Goal: Task Accomplishment & Management: Use online tool/utility

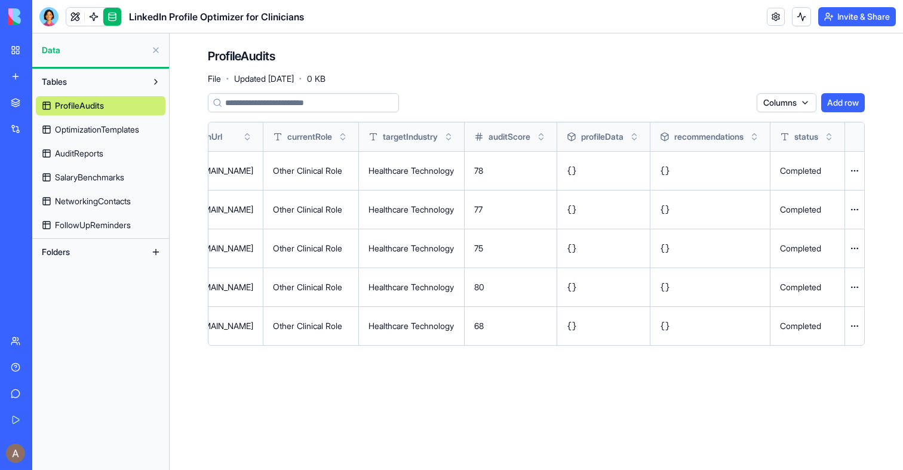
scroll to position [0, 311]
click at [0, 0] on button at bounding box center [0, 0] width 0 height 0
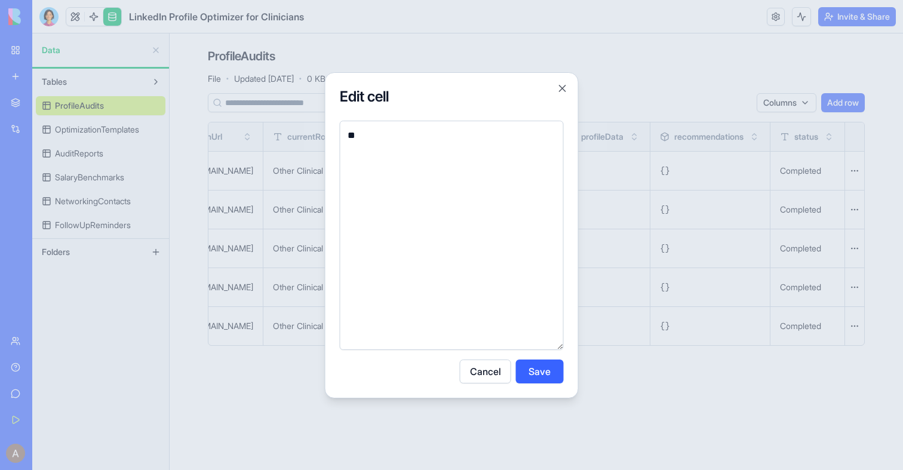
click at [751, 312] on div at bounding box center [451, 235] width 903 height 470
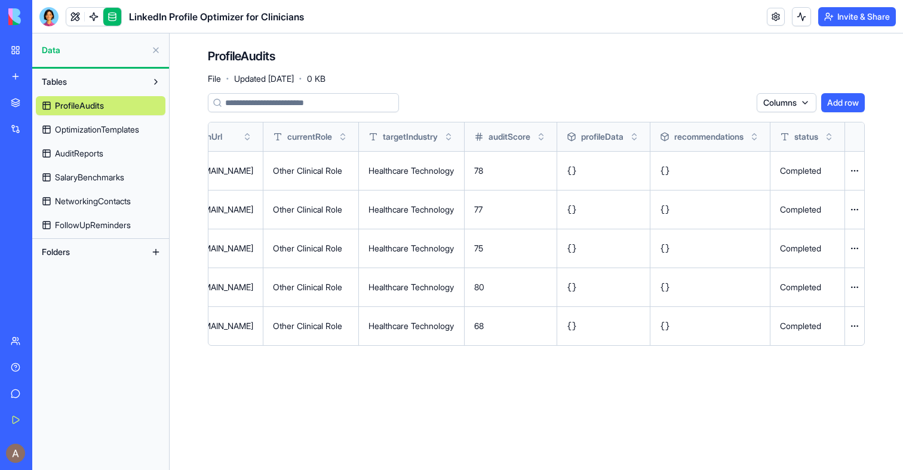
click at [0, 0] on button at bounding box center [0, 0] width 0 height 0
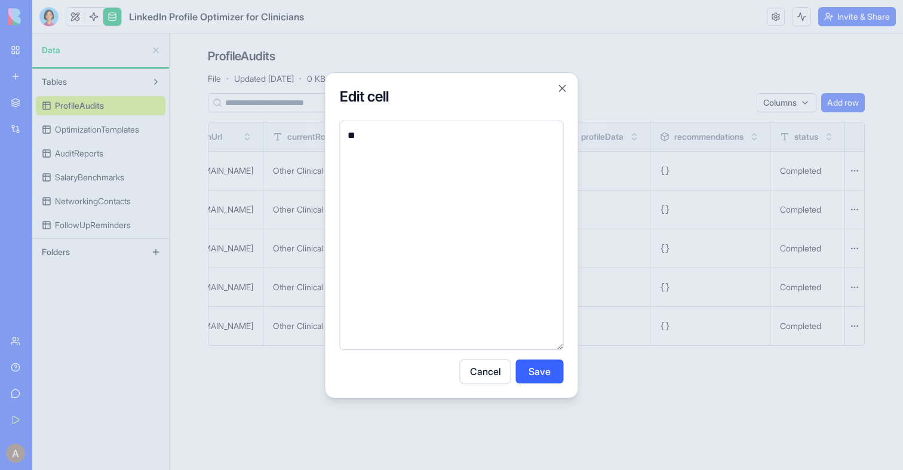
click at [756, 318] on div at bounding box center [451, 235] width 903 height 470
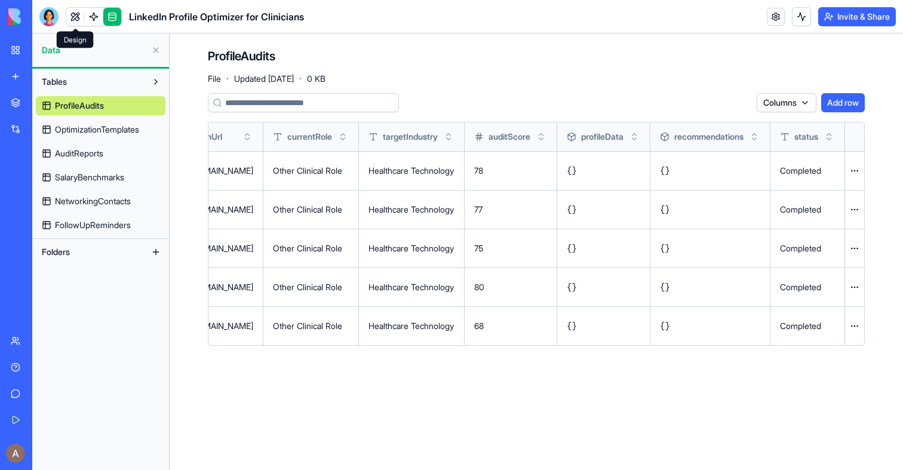
click at [82, 23] on link at bounding box center [75, 17] width 18 height 18
click at [91, 23] on link at bounding box center [94, 17] width 18 height 18
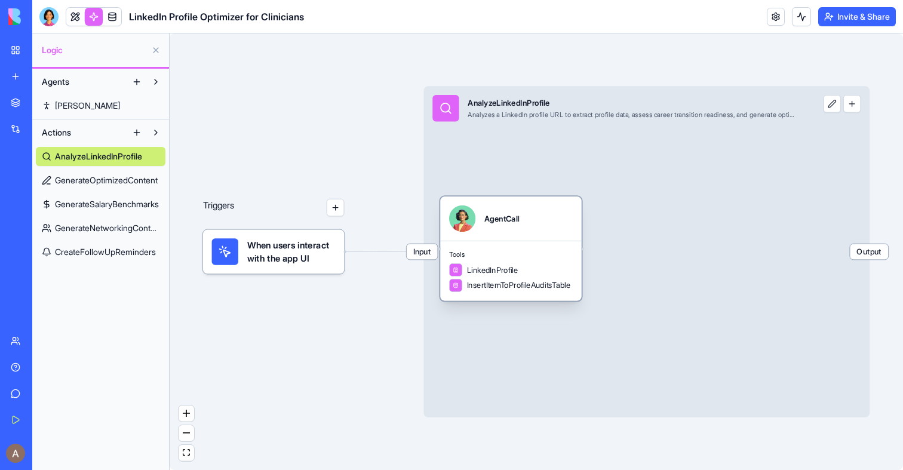
click at [569, 242] on div "Tools LinkedInProfile InsertItemToProfileAuditsTable" at bounding box center [511, 271] width 142 height 60
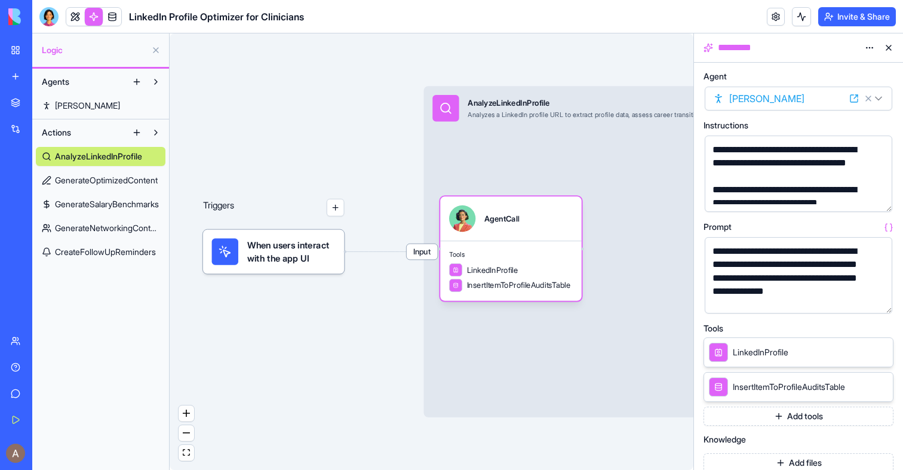
click at [801, 417] on button "Add tools" at bounding box center [799, 416] width 190 height 19
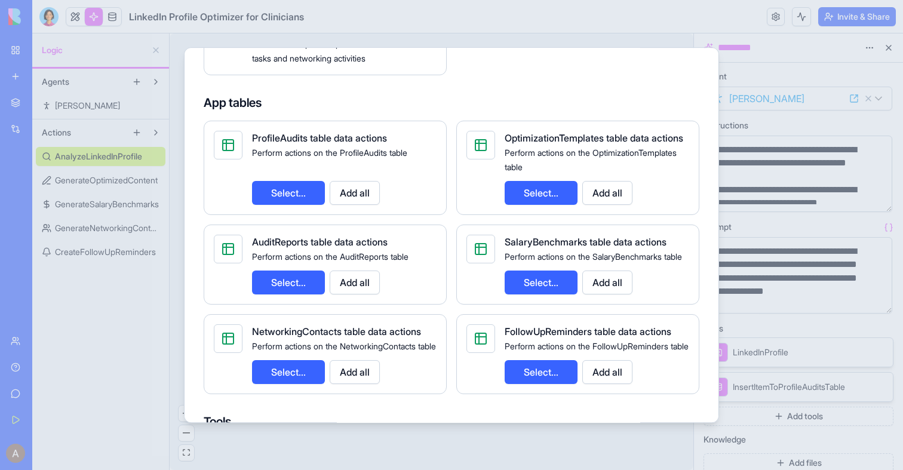
scroll to position [475, 0]
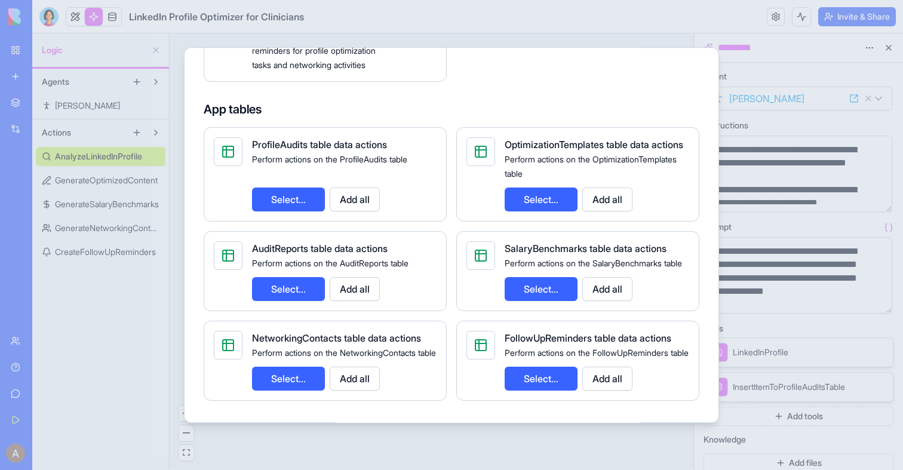
click at [281, 211] on button "Select..." at bounding box center [288, 200] width 73 height 24
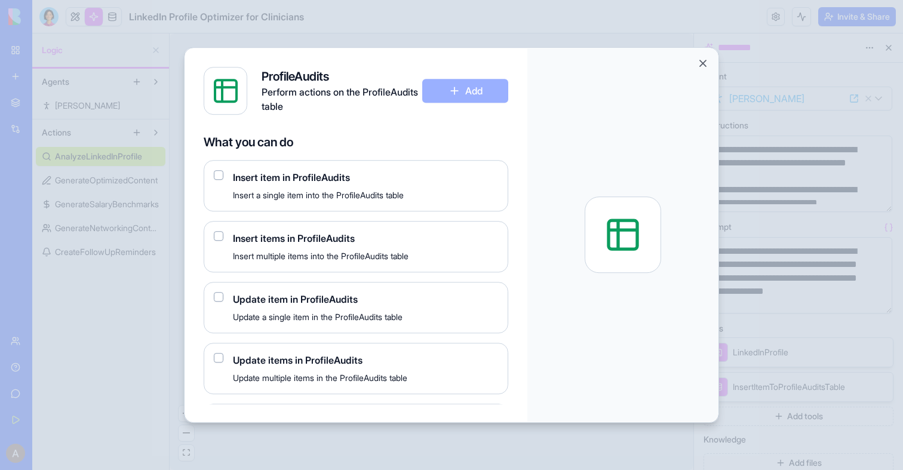
scroll to position [111, 0]
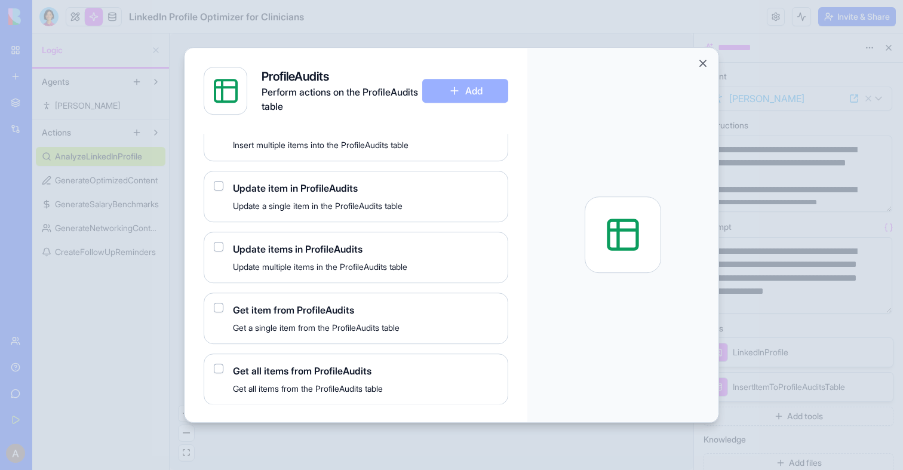
click at [211, 186] on div "Update item in ProfileAudits Update a single item in the ProfileAudits table" at bounding box center [356, 196] width 305 height 51
click at [215, 186] on button "button" at bounding box center [219, 186] width 10 height 10
click at [487, 87] on button "Add" at bounding box center [465, 91] width 86 height 24
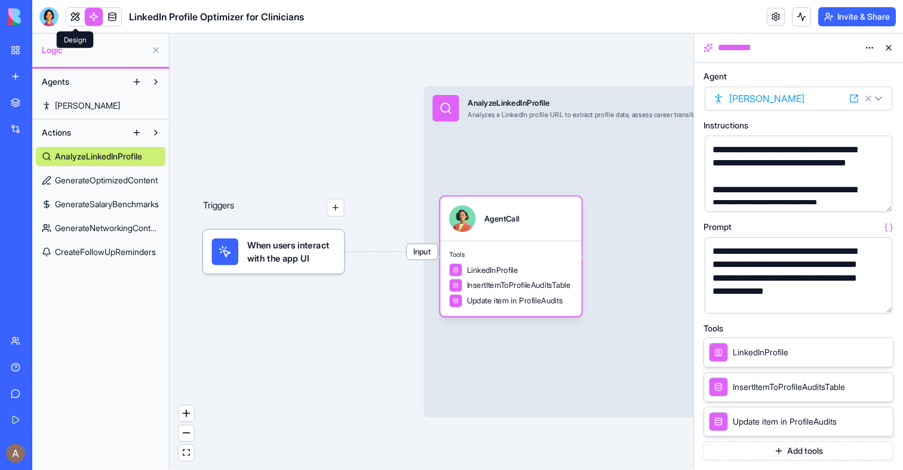
click at [75, 20] on link at bounding box center [75, 17] width 18 height 18
click at [75, 20] on button at bounding box center [75, 17] width 18 height 18
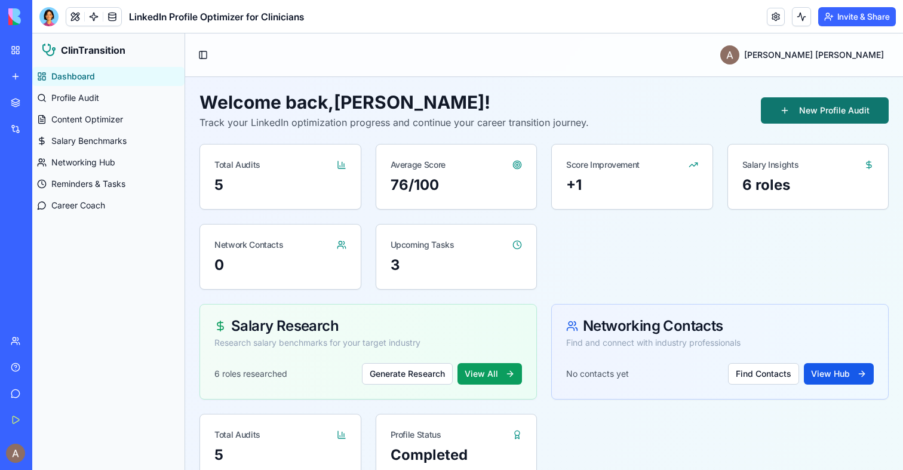
click at [821, 101] on button "New Profile Audit" at bounding box center [825, 110] width 128 height 26
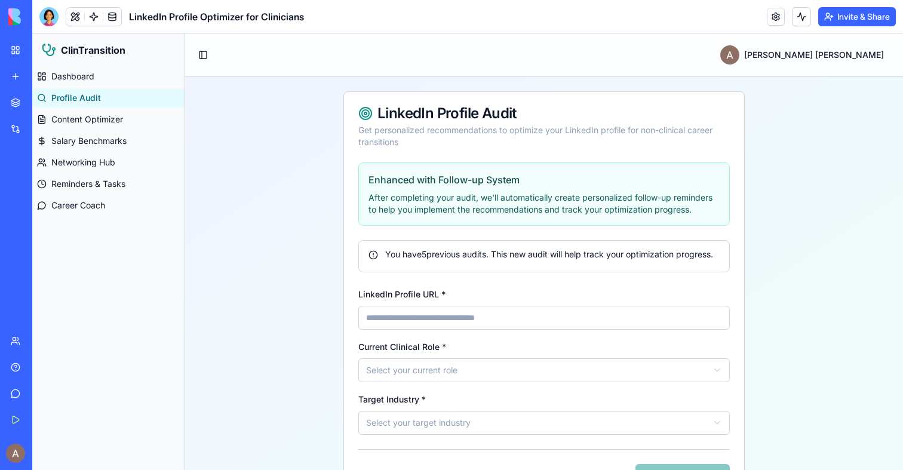
click at [432, 330] on input "LinkedIn Profile URL *" at bounding box center [543, 318] width 371 height 24
paste input "**********"
type input "**********"
click at [440, 370] on div "Current Clinical Role * Select your current role" at bounding box center [543, 360] width 371 height 43
click at [440, 376] on html "**********" at bounding box center [467, 275] width 871 height 484
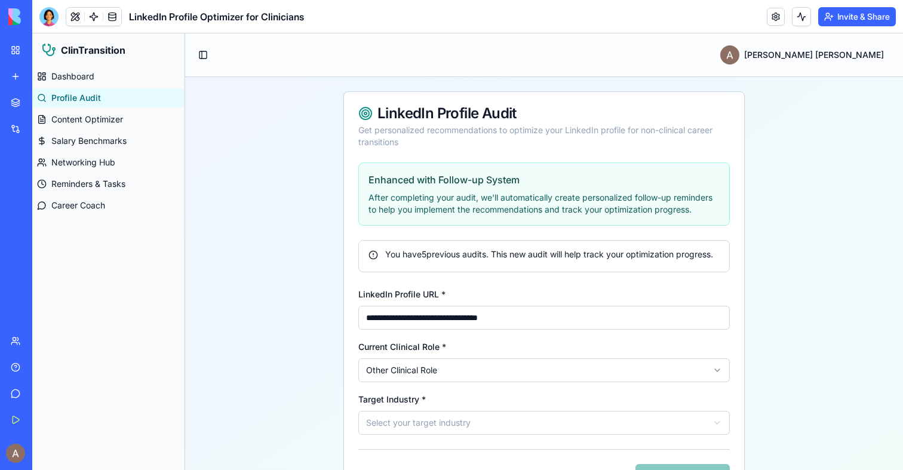
click at [434, 455] on div "**********" at bounding box center [544, 332] width 400 height 340
click at [434, 437] on html "**********" at bounding box center [467, 275] width 871 height 484
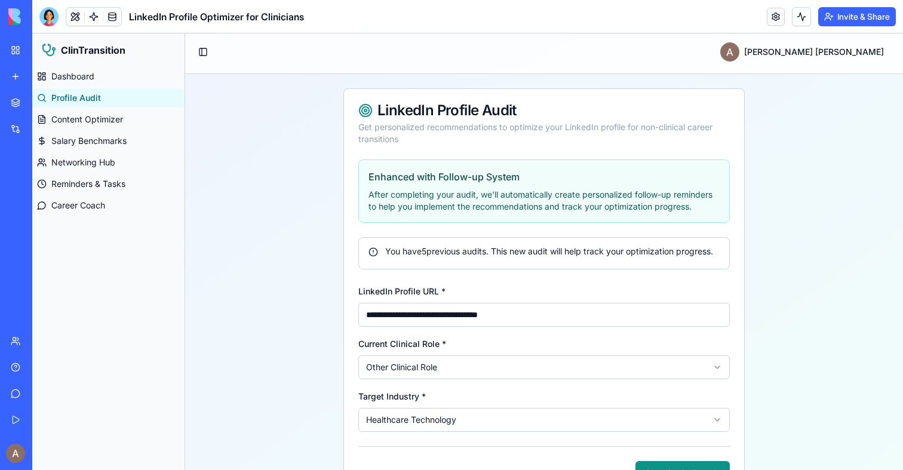
scroll to position [59, 0]
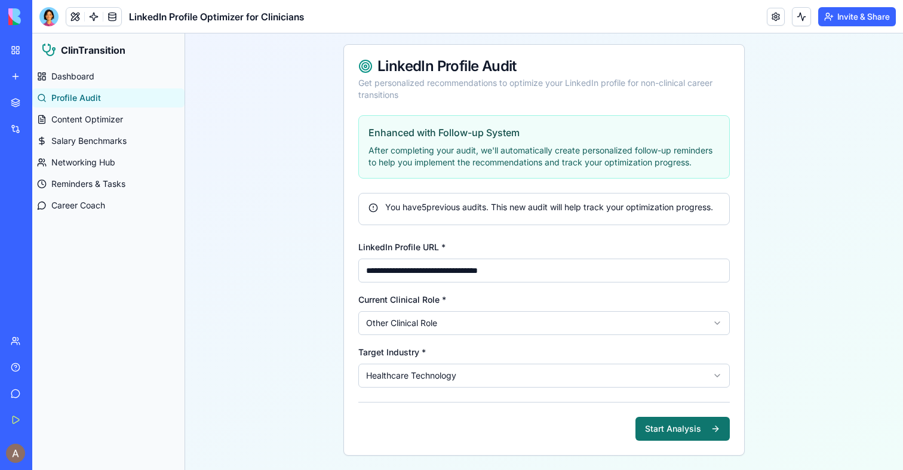
click at [692, 429] on button "Start Analysis" at bounding box center [682, 429] width 94 height 24
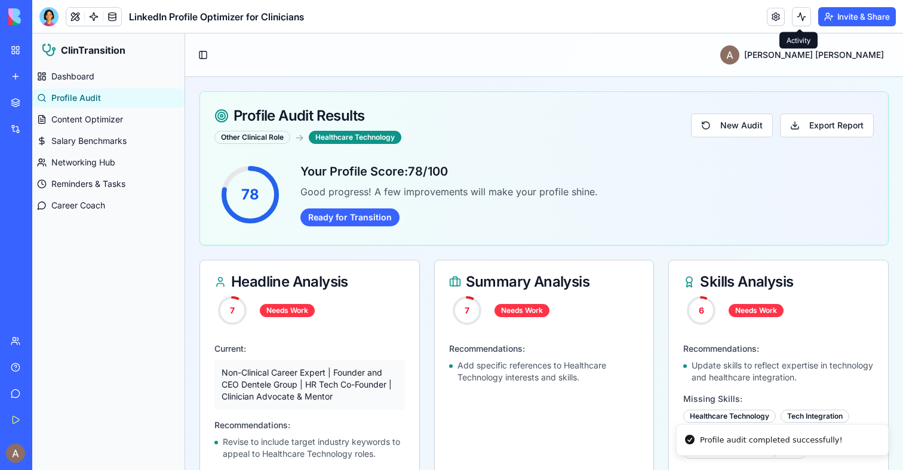
click at [793, 18] on button at bounding box center [801, 16] width 19 height 19
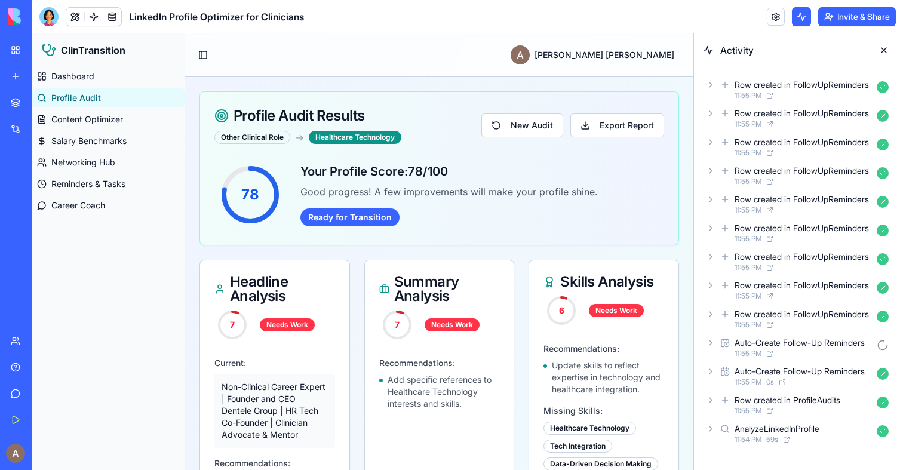
click at [706, 398] on icon at bounding box center [711, 400] width 10 height 10
click at [91, 20] on link at bounding box center [94, 17] width 18 height 18
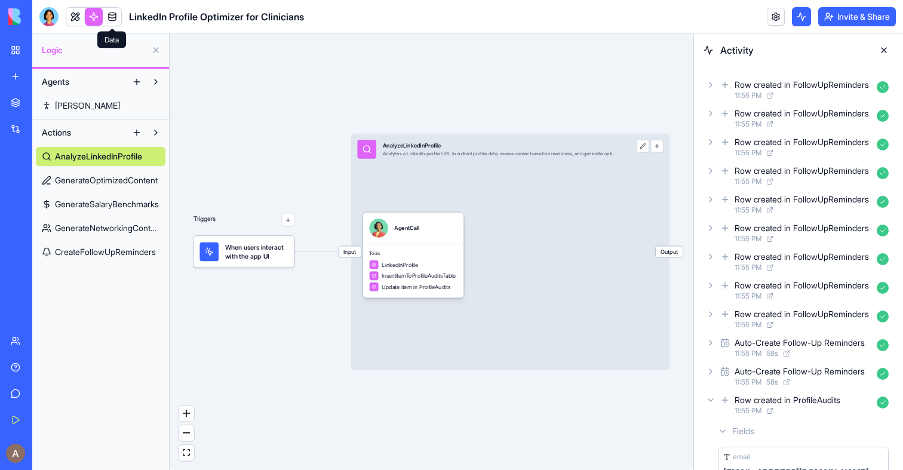
click at [113, 17] on link at bounding box center [112, 17] width 18 height 18
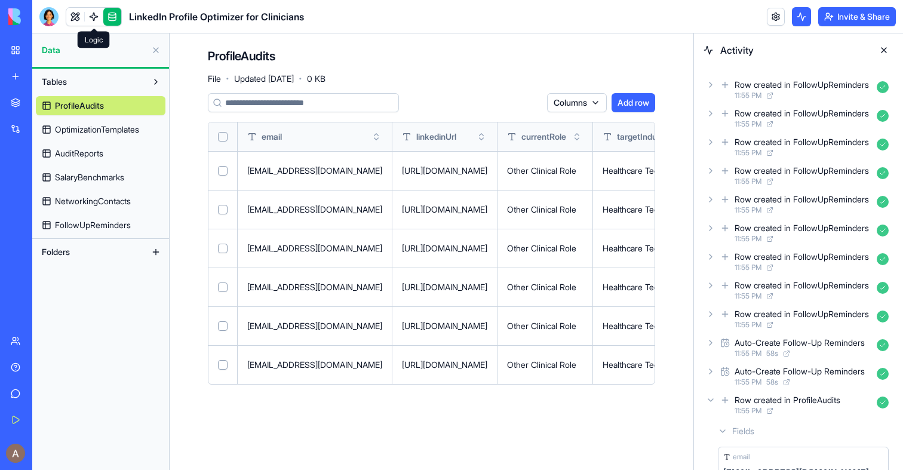
click at [99, 20] on link at bounding box center [94, 17] width 18 height 18
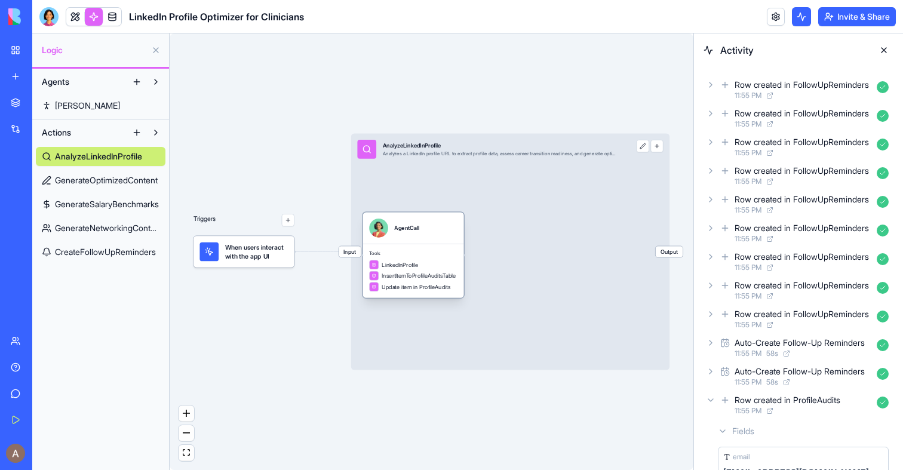
click at [414, 259] on div "Tools LinkedInProfile InsertItemToProfileAuditsTable Update item in ProfileAudi…" at bounding box center [413, 271] width 101 height 54
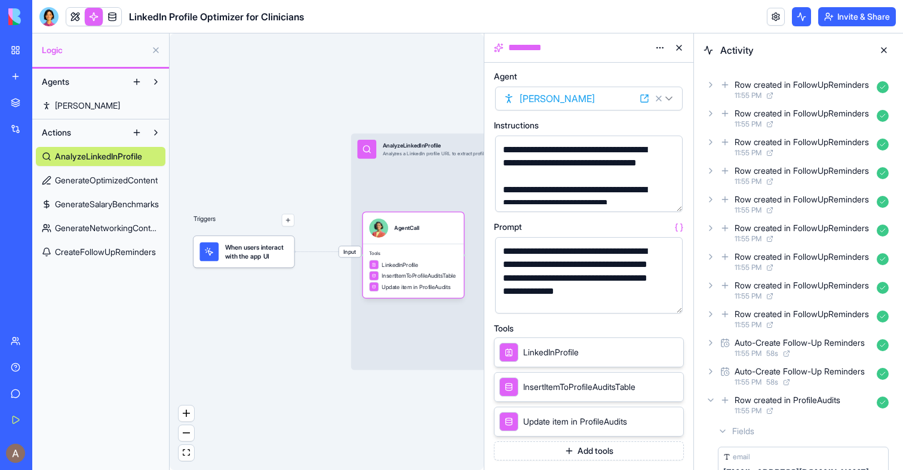
click at [669, 297] on button "button" at bounding box center [670, 301] width 19 height 19
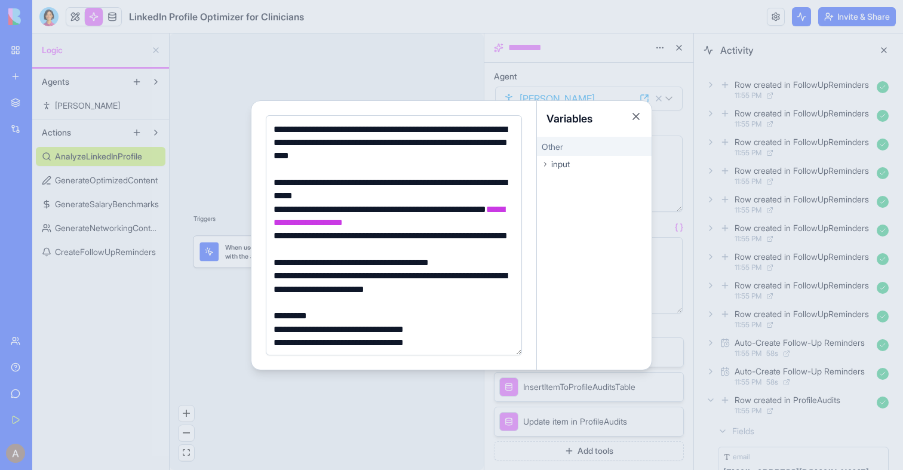
click at [465, 262] on div "**********" at bounding box center [392, 262] width 244 height 13
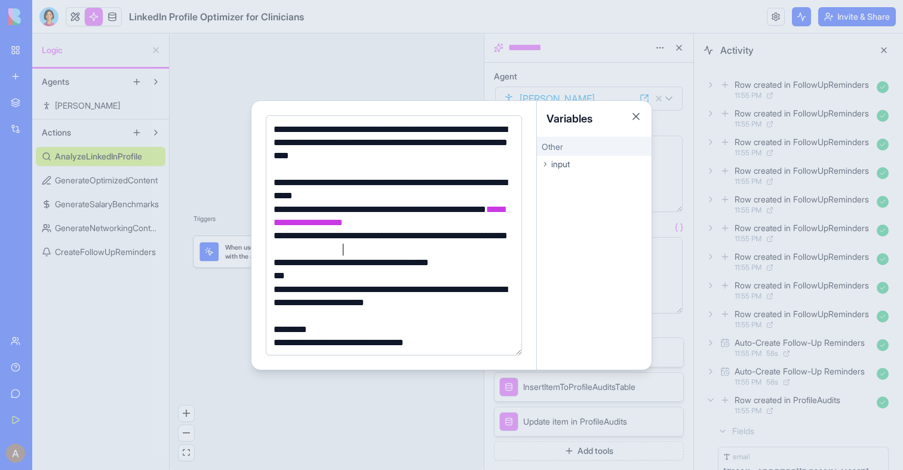
click at [388, 247] on div "**********" at bounding box center [392, 242] width 244 height 27
drag, startPoint x: 288, startPoint y: 275, endPoint x: 265, endPoint y: 275, distance: 23.3
click at [265, 275] on div "**********" at bounding box center [393, 235] width 285 height 269
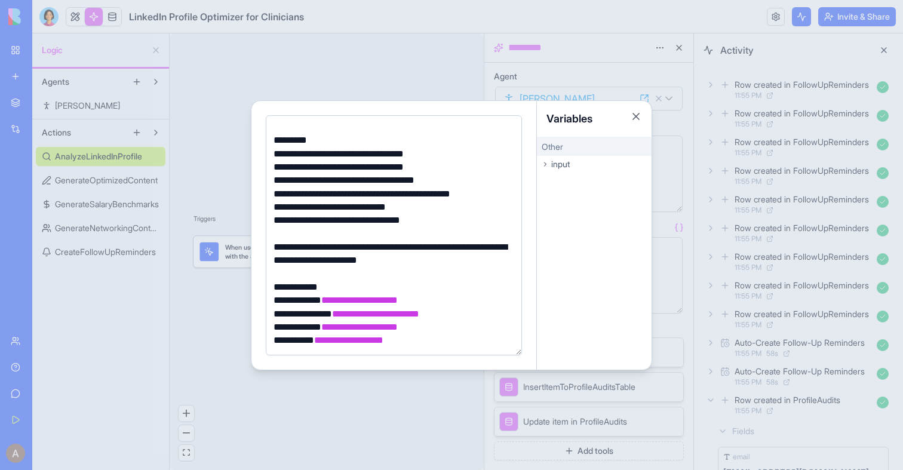
click at [201, 324] on div at bounding box center [451, 235] width 903 height 470
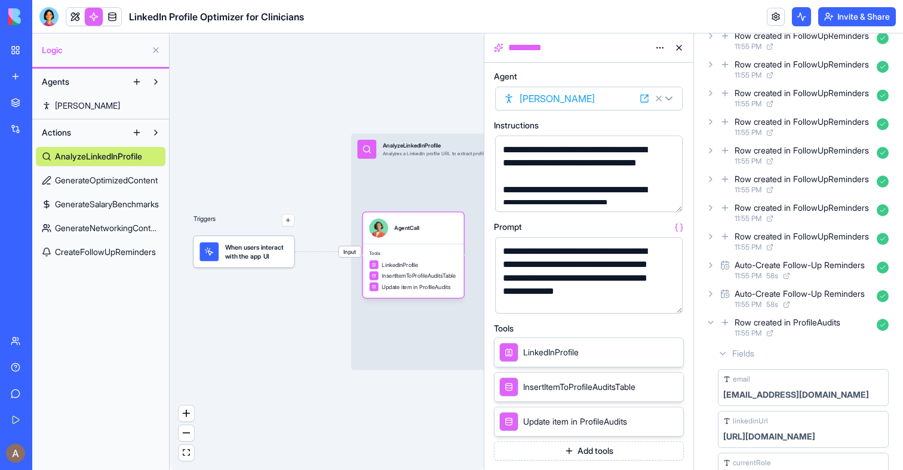
scroll to position [98, 0]
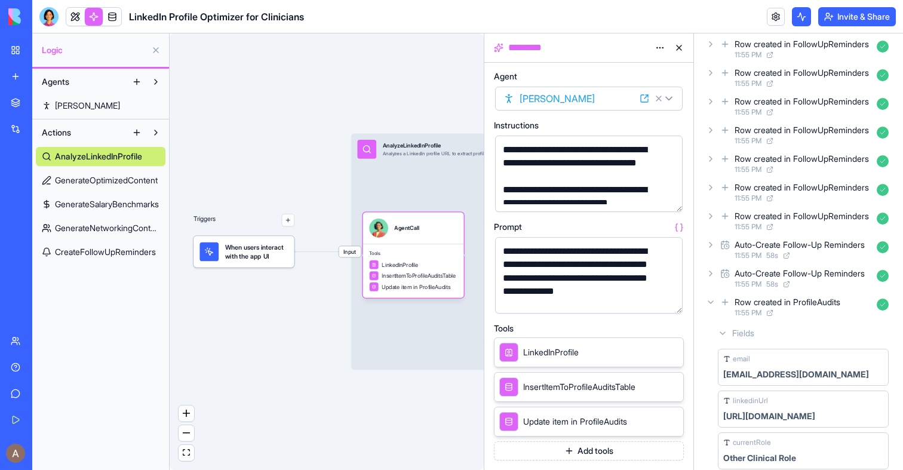
click at [711, 307] on div "Row created in ProfileAudits 11:55 PM" at bounding box center [799, 307] width 190 height 26
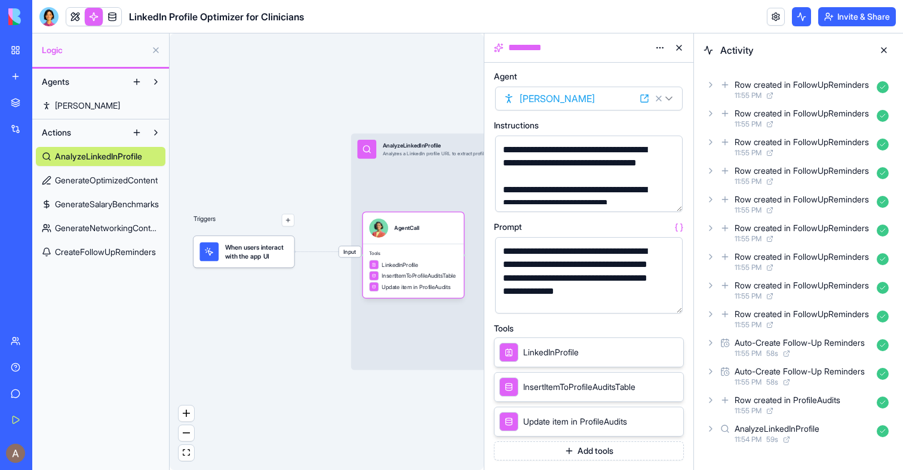
click at [705, 431] on div "AnalyzeLinkedInProfile 11:54 PM 59 s" at bounding box center [799, 433] width 190 height 26
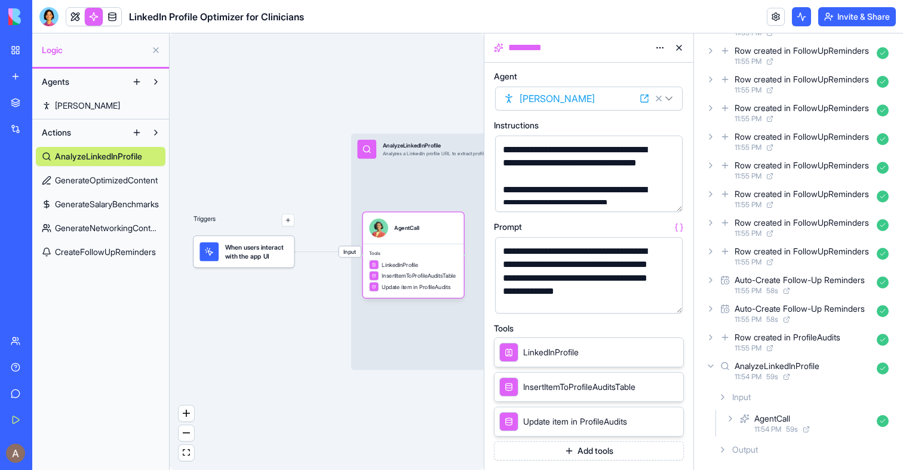
click at [724, 456] on div "Output" at bounding box center [803, 450] width 180 height 22
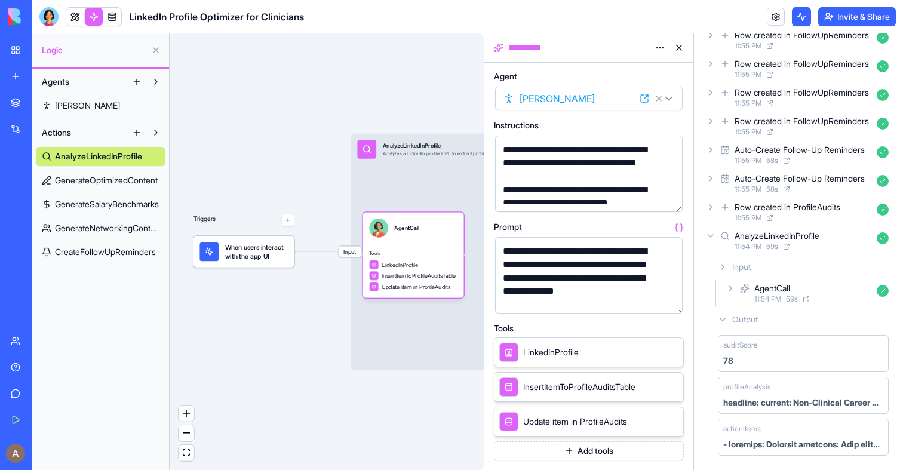
click at [294, 304] on div "Triggers When users interact with the app UI Input AnalyzeLinkedInProfile Analy…" at bounding box center [327, 251] width 314 height 437
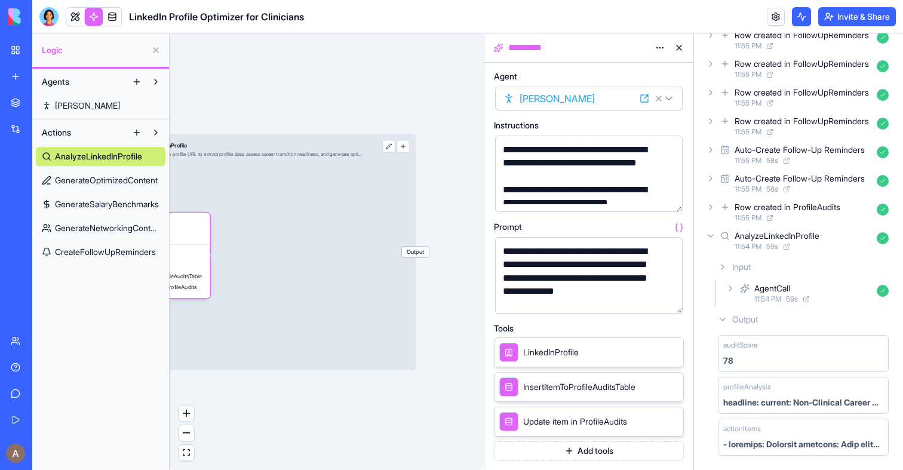
click at [416, 250] on span "Output" at bounding box center [415, 252] width 27 height 11
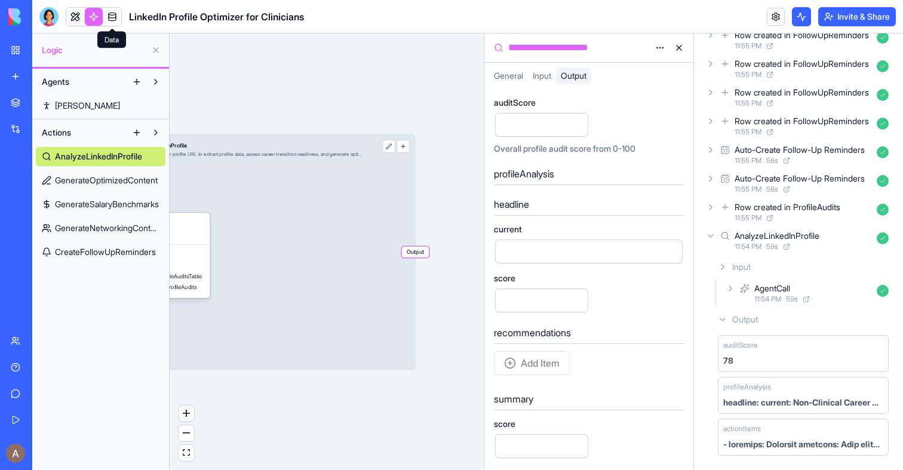
click at [117, 23] on link at bounding box center [112, 17] width 18 height 18
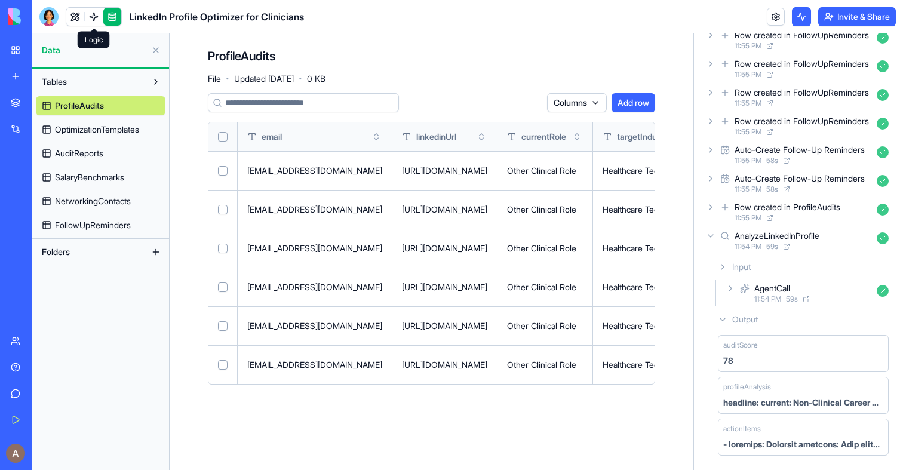
scroll to position [0, 521]
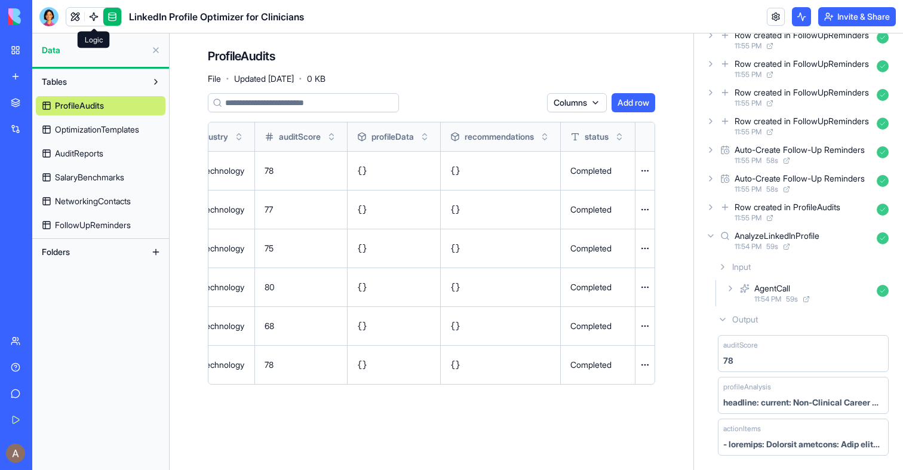
click at [115, 131] on span "OptimizationTemplates" at bounding box center [97, 130] width 84 height 12
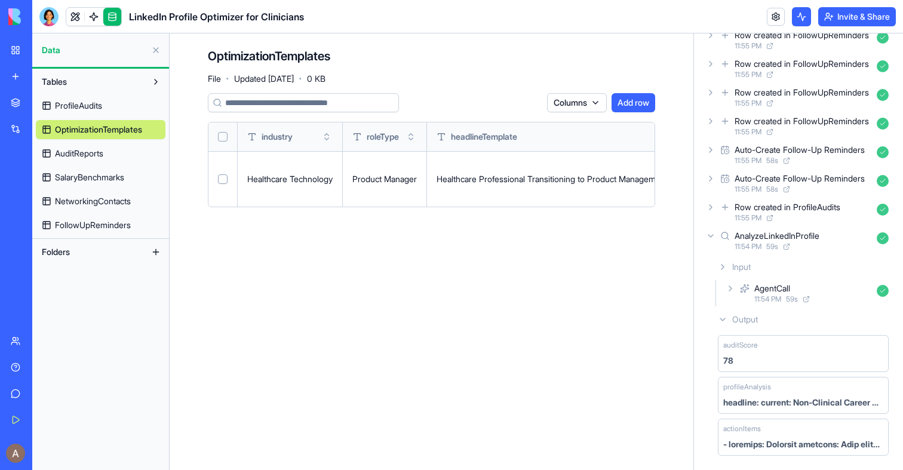
click at [96, 155] on span "AuditReports" at bounding box center [79, 154] width 48 height 12
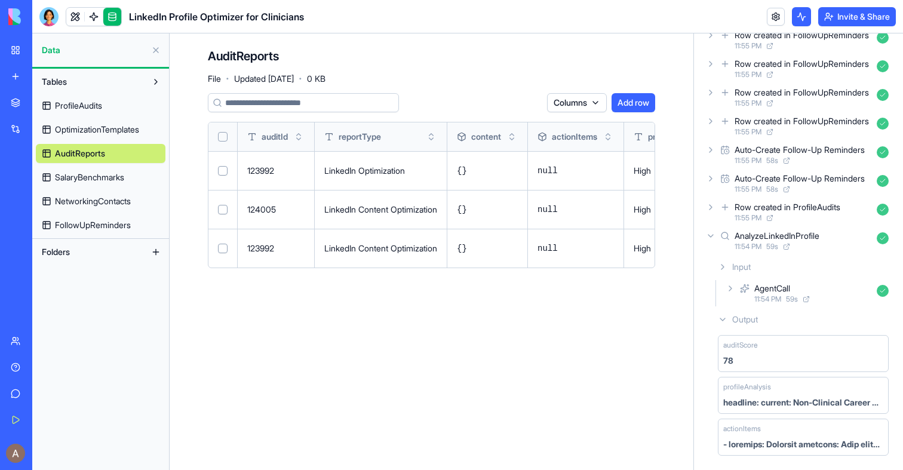
click at [72, 190] on div "ProfileAudits OptimizationTemplates AuditReports SalaryBenchmarks NetworkingCon…" at bounding box center [101, 162] width 130 height 143
click at [77, 185] on link "SalaryBenchmarks" at bounding box center [101, 177] width 130 height 19
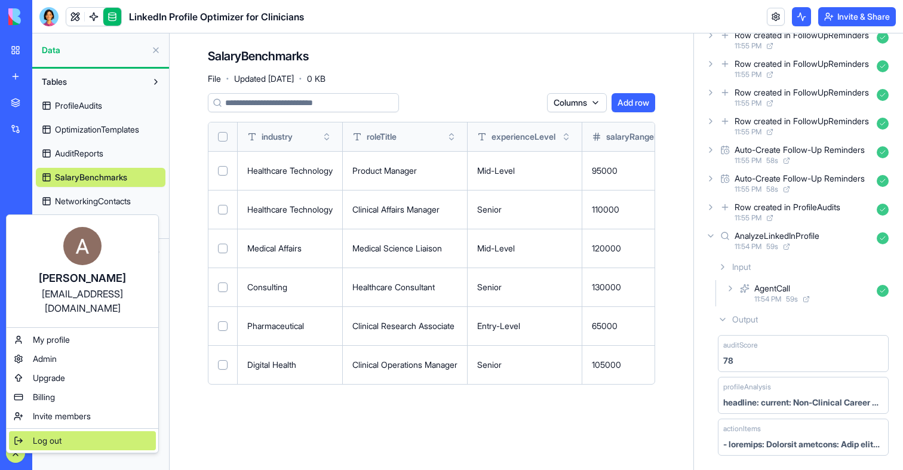
click at [65, 431] on div "Log out" at bounding box center [82, 440] width 147 height 19
